Goal: Information Seeking & Learning: Learn about a topic

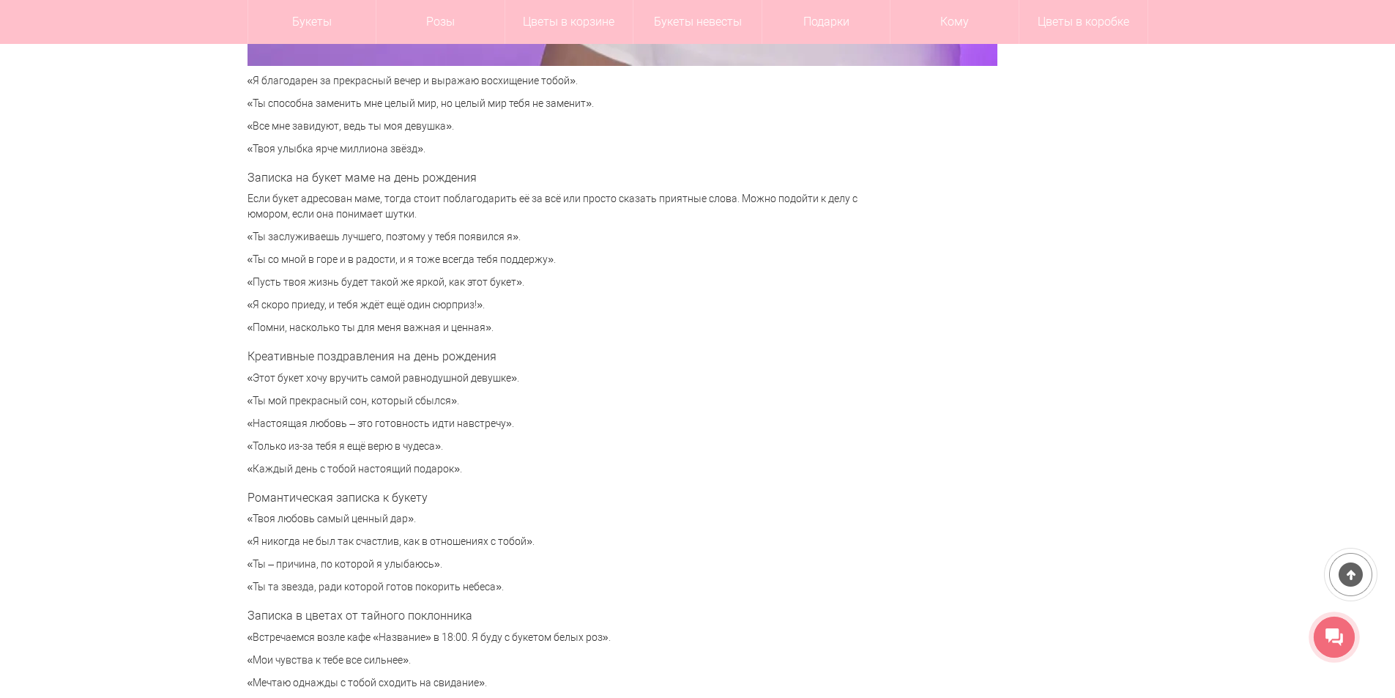
scroll to position [4687, 0]
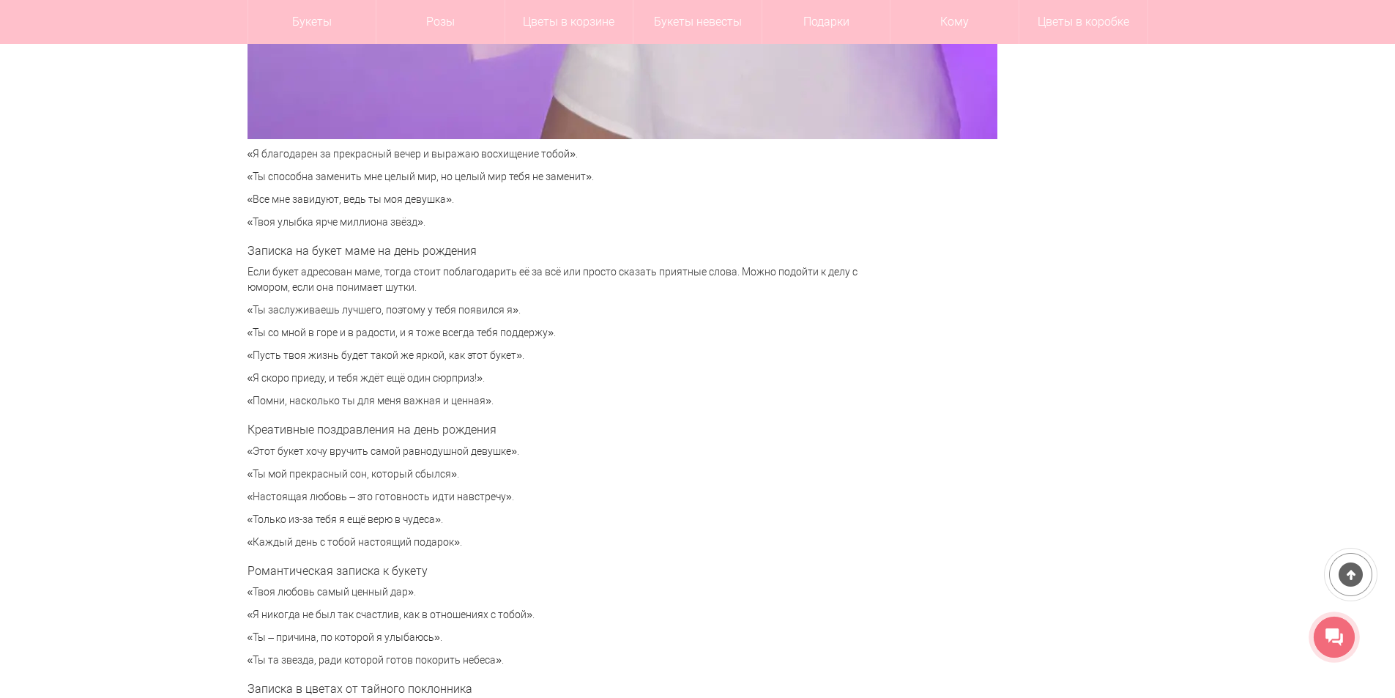
drag, startPoint x: 246, startPoint y: 308, endPoint x: 555, endPoint y: 338, distance: 310.4
click at [602, 325] on p "«Ты со мной в горе и в радости, и я тоже всегда тебя поддержу»." at bounding box center [559, 332] width 622 height 15
drag, startPoint x: 568, startPoint y: 440, endPoint x: 543, endPoint y: 340, distance: 103.2
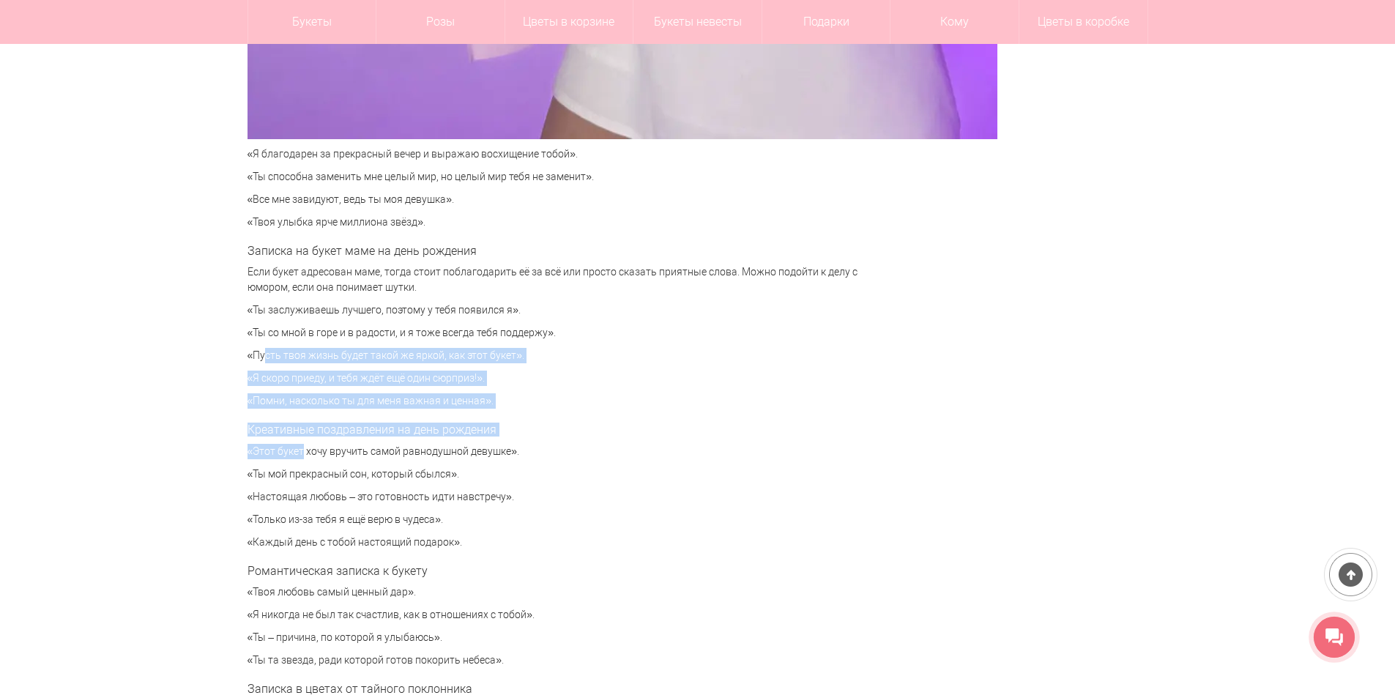
drag, startPoint x: 231, startPoint y: 364, endPoint x: 287, endPoint y: 444, distance: 98.3
click at [327, 396] on p "«Помни, насколько ты для меня важная и ценная»." at bounding box center [559, 400] width 622 height 15
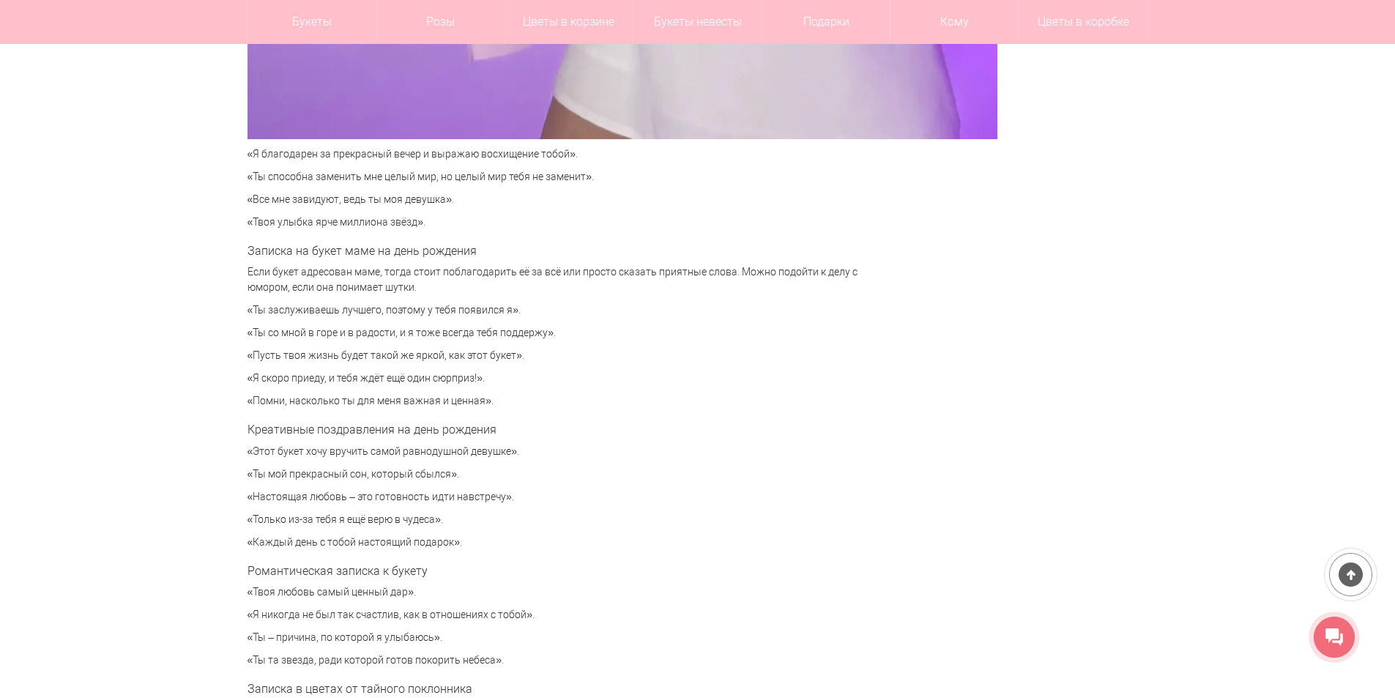
click at [341, 396] on p "«Помни, насколько ты для меня важная и ценная»." at bounding box center [559, 400] width 622 height 15
